Goal: Task Accomplishment & Management: Use online tool/utility

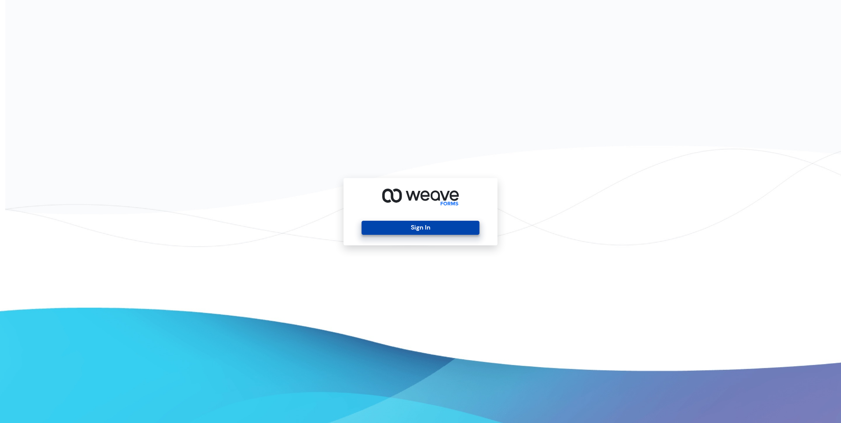
click at [430, 229] on button "Sign In" at bounding box center [421, 228] width 118 height 14
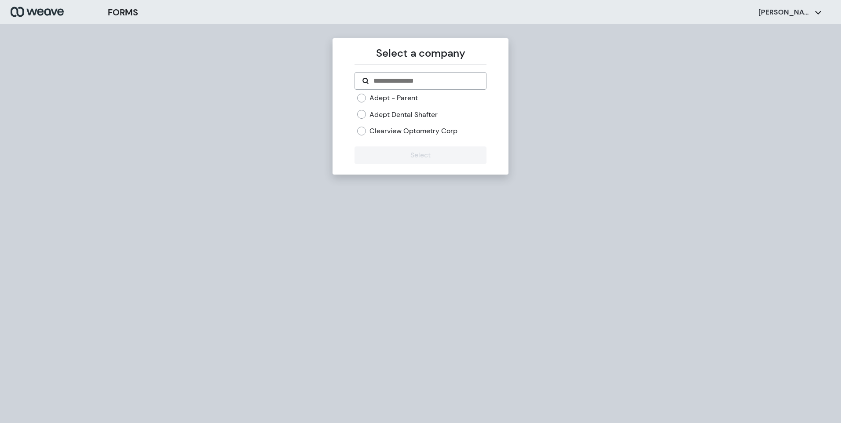
click at [380, 118] on label "Adept Dental Shafter" at bounding box center [404, 115] width 68 height 10
click at [414, 158] on button "Select" at bounding box center [421, 156] width 132 height 18
